Goal: Navigation & Orientation: Find specific page/section

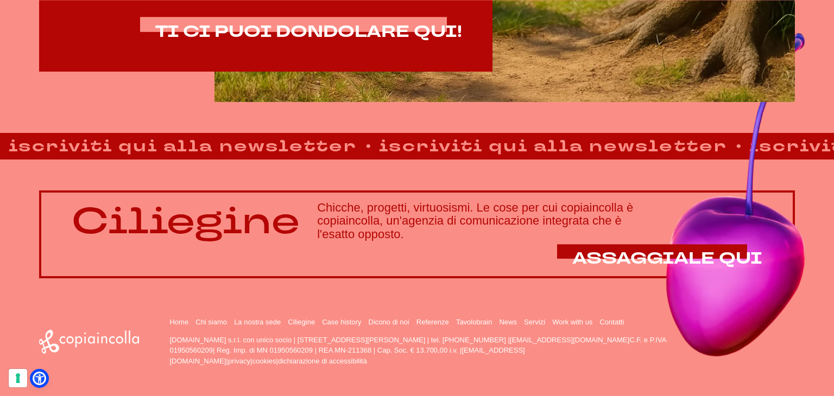
scroll to position [775, 0]
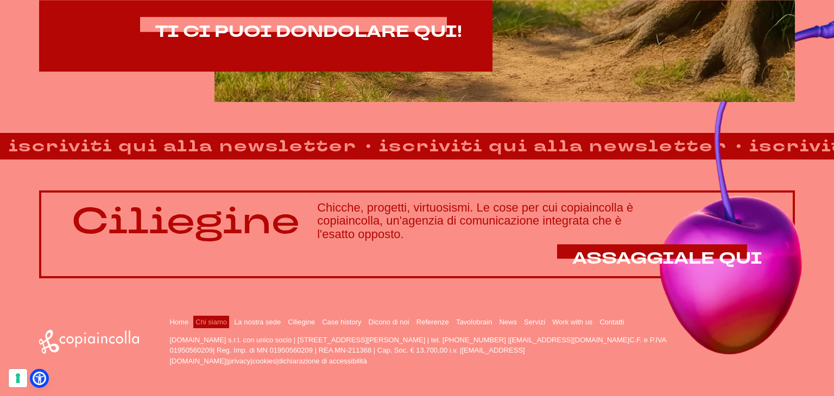
click at [207, 321] on link "Chi siamo" at bounding box center [210, 322] width 31 height 8
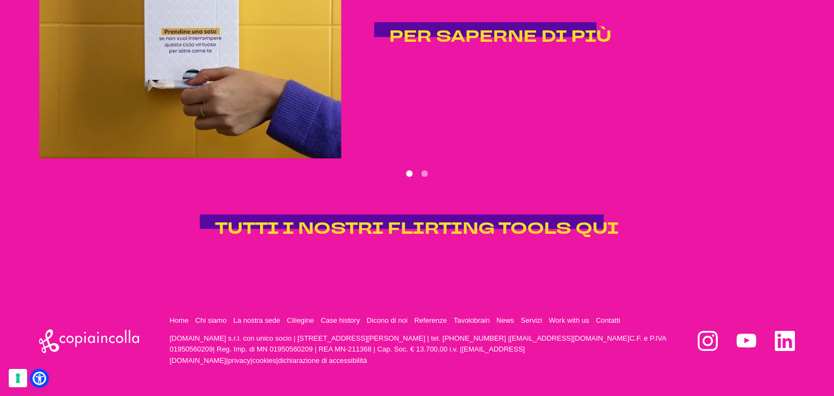
scroll to position [2338, 0]
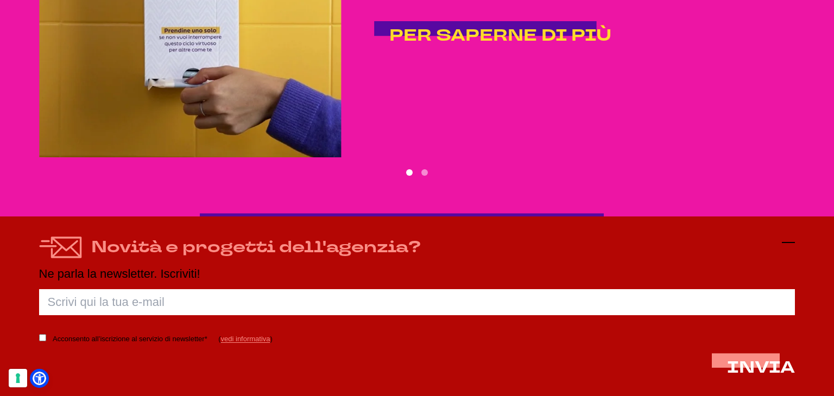
click at [786, 242] on icon at bounding box center [788, 242] width 13 height 13
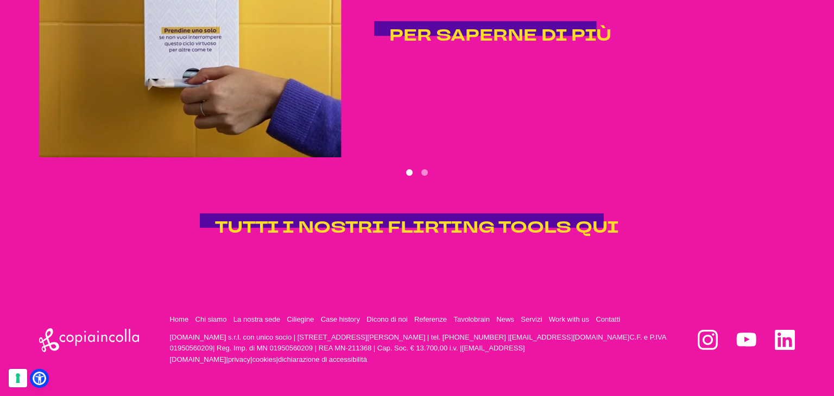
click at [188, 347] on p "copiaincolla.com s.r.l. con unico socio | via Bachelet, 12 | 46051 San Giorgio …" at bounding box center [417, 349] width 497 height 34
copy p "01950560209"
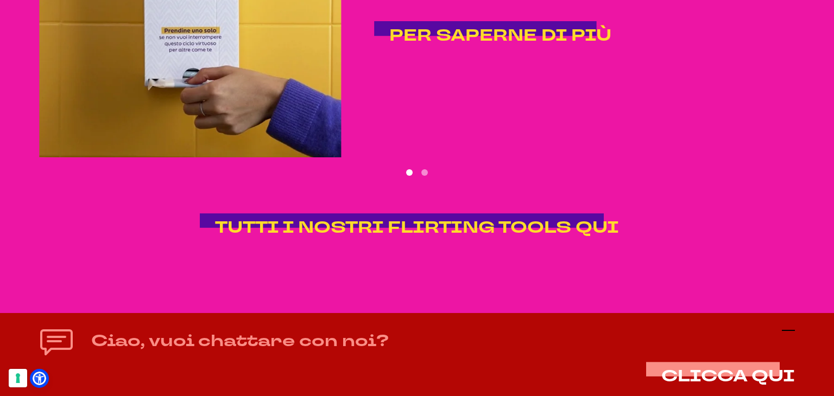
click at [790, 334] on icon at bounding box center [788, 330] width 13 height 13
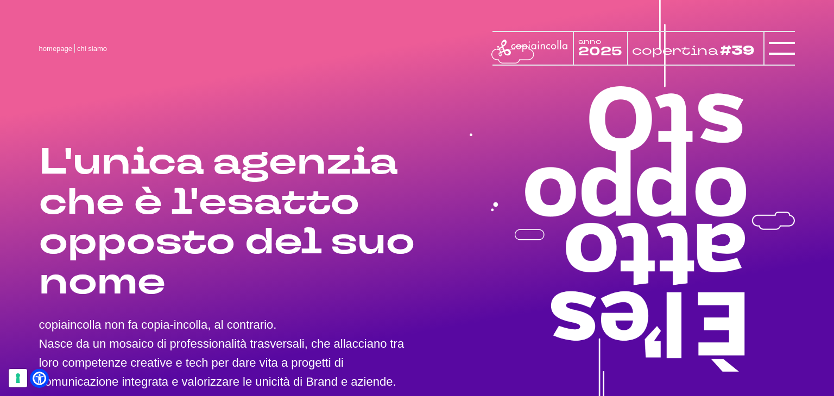
scroll to position [0, 0]
click at [771, 48] on line at bounding box center [782, 48] width 26 height 0
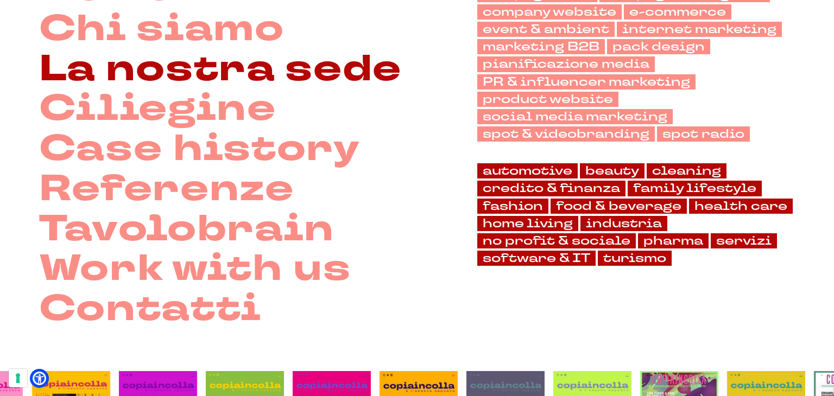
scroll to position [132, 0]
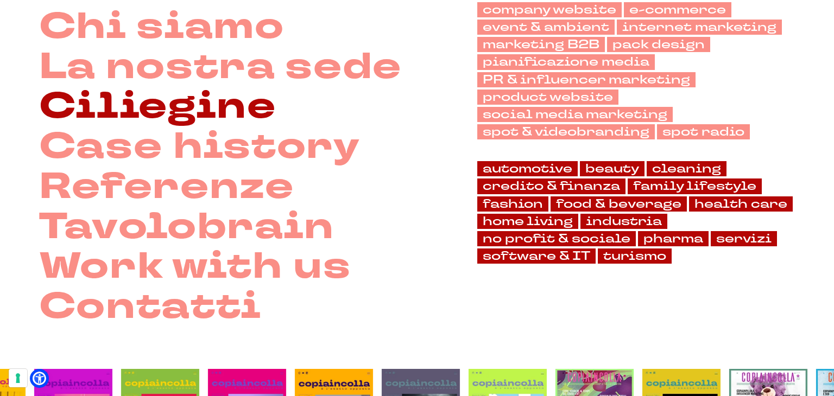
click at [175, 123] on link "Ciliegine" at bounding box center [157, 107] width 237 height 40
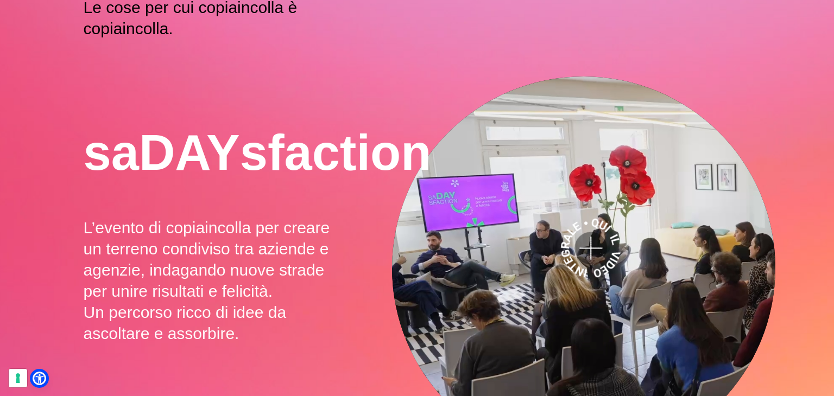
scroll to position [262, 0]
